Goal: Find specific page/section: Find specific page/section

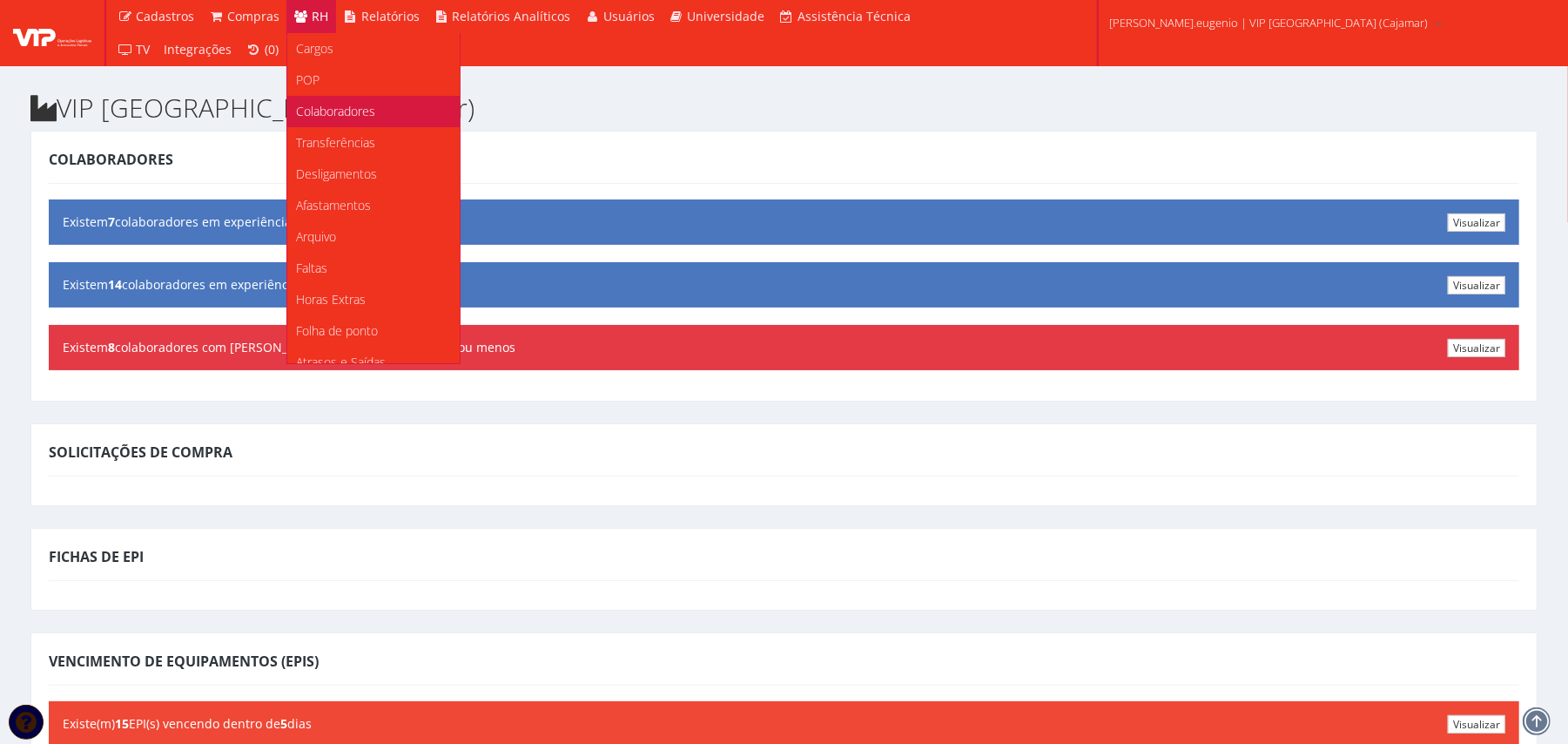
click at [336, 113] on span "Colaboradores" at bounding box center [335, 111] width 79 height 17
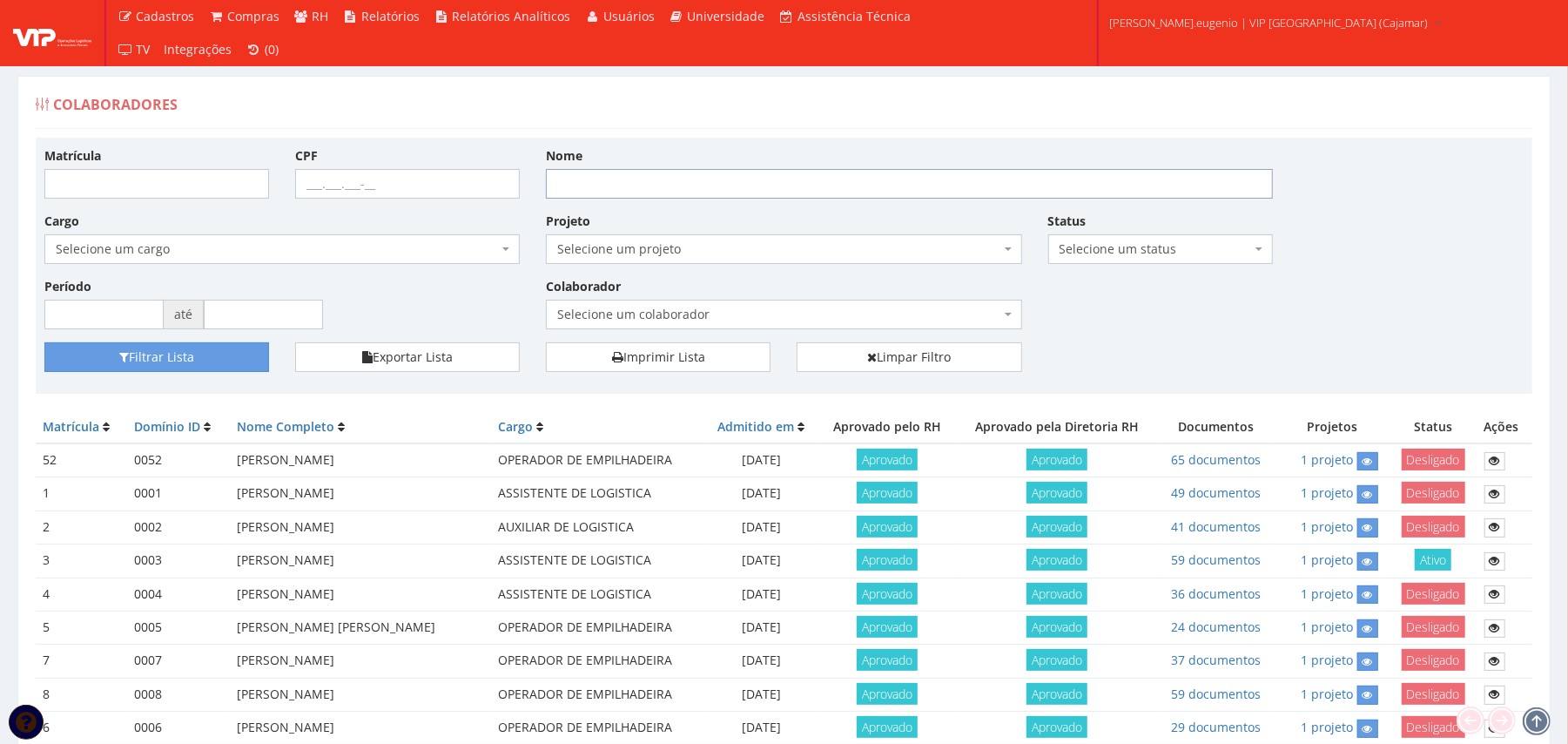
click at [583, 175] on input "Nome" at bounding box center [909, 184] width 727 height 29
type input "lanna"
click at [44, 342] on button "Filtrar Lista" at bounding box center [156, 357] width 224 height 29
